Goal: Find specific page/section: Find specific page/section

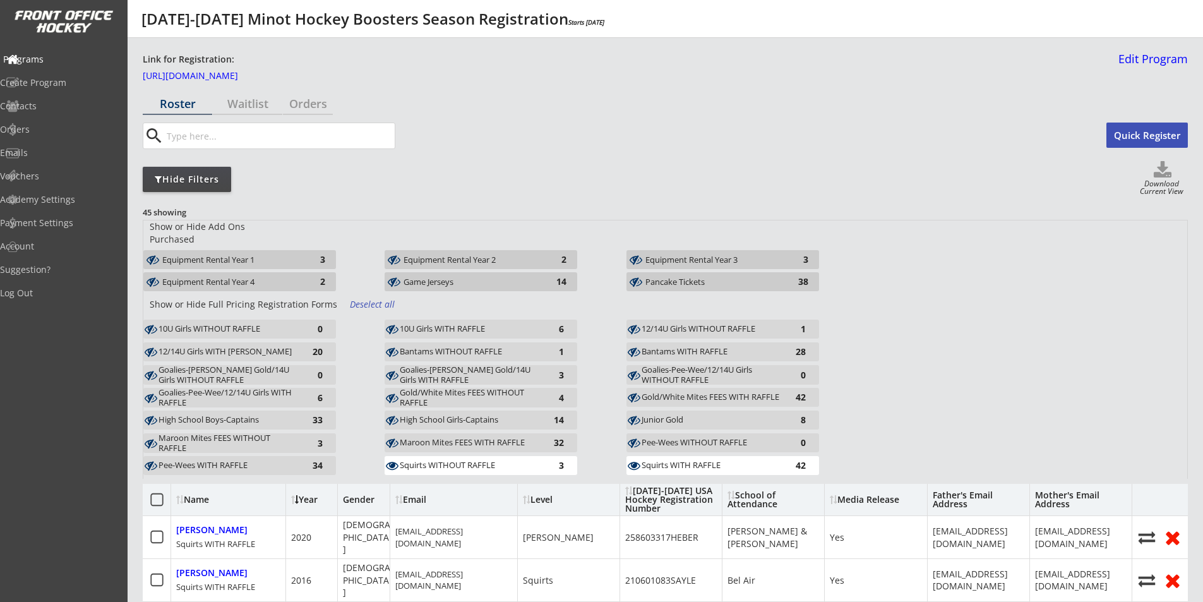
click at [41, 63] on div "Programs" at bounding box center [60, 59] width 114 height 9
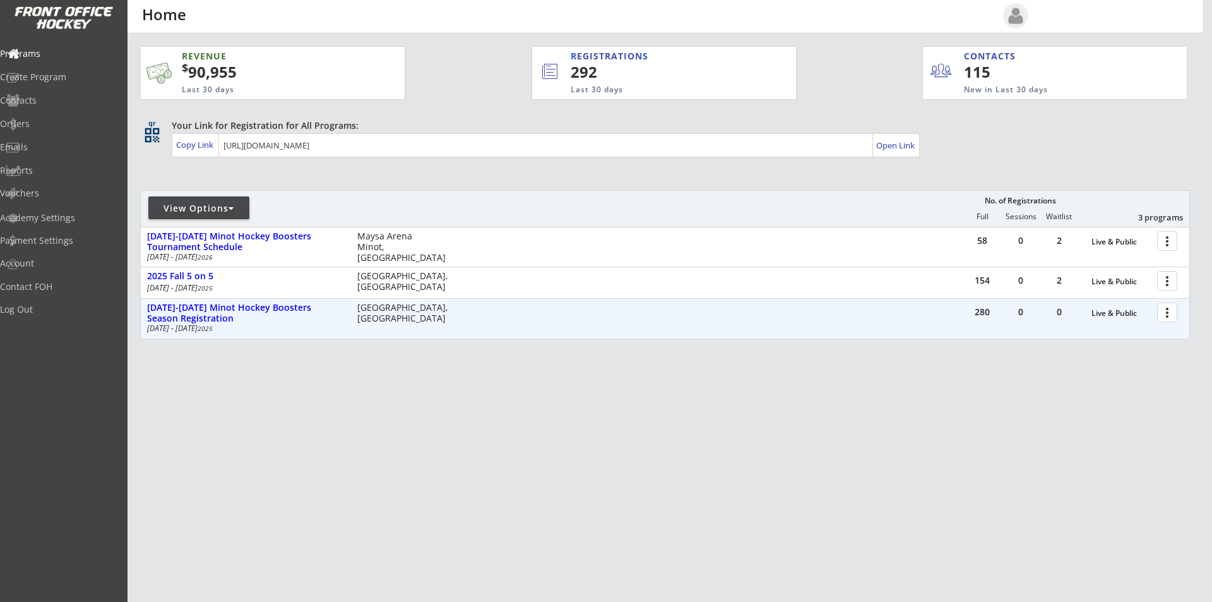
click at [1170, 314] on div at bounding box center [1170, 312] width 22 height 22
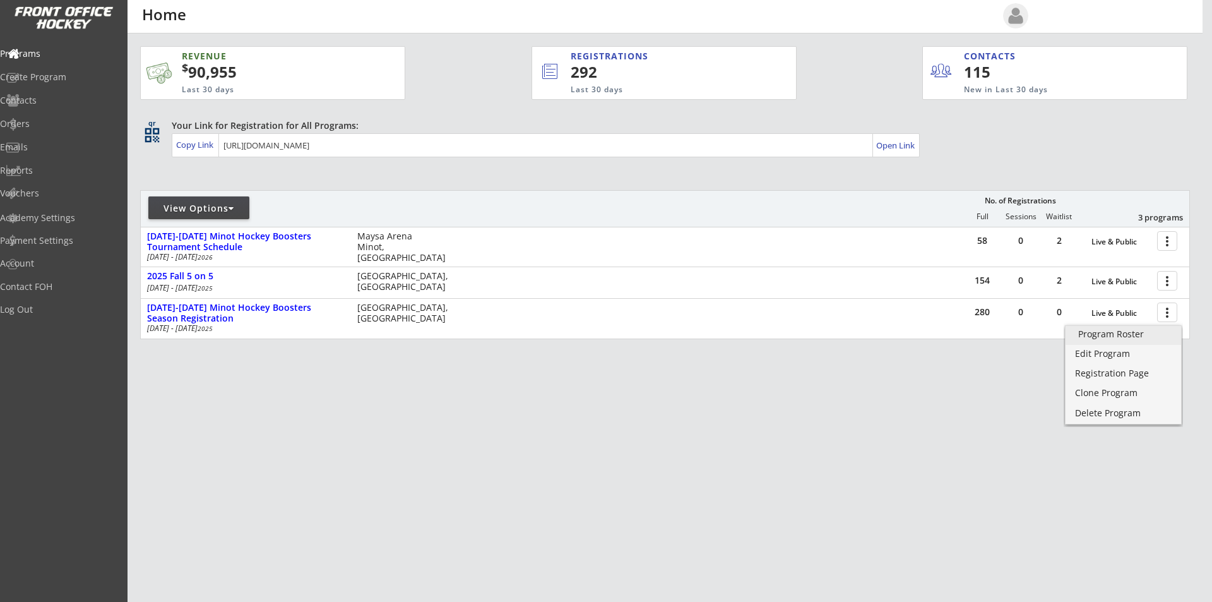
click at [1121, 335] on div "Program Roster" at bounding box center [1123, 334] width 90 height 9
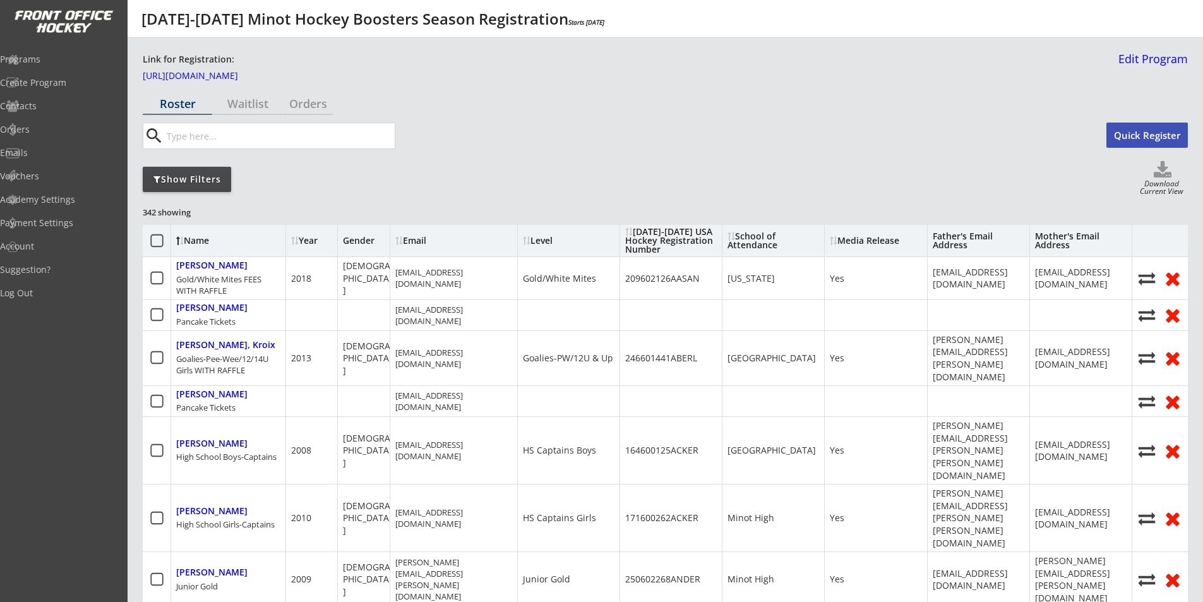
click at [163, 184] on div "Show Filters" at bounding box center [187, 179] width 88 height 13
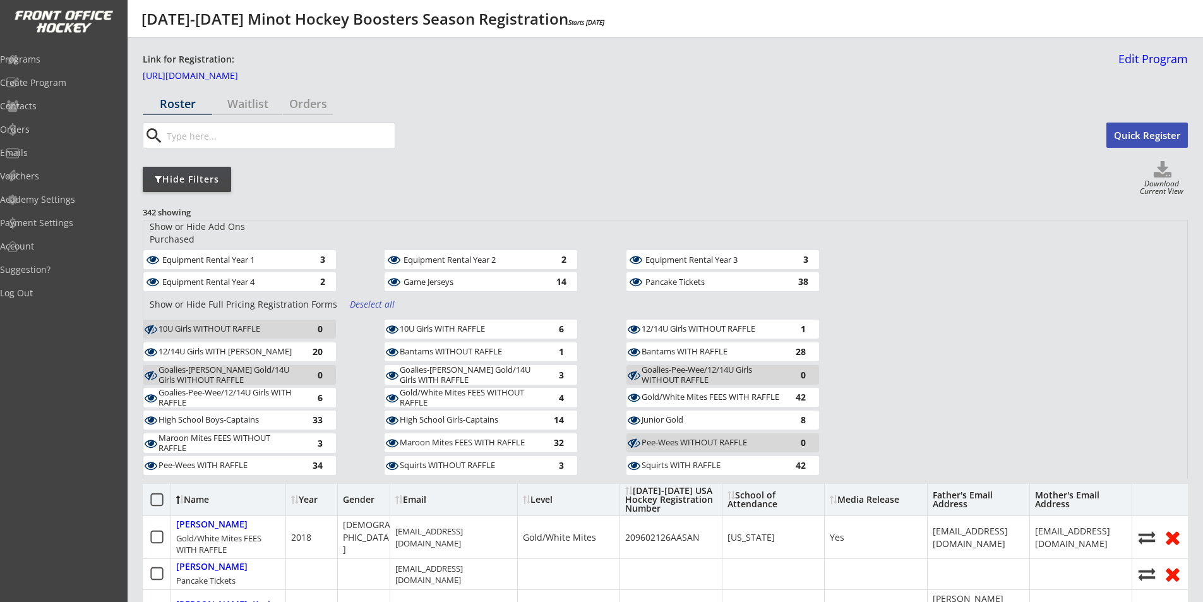
click at [372, 298] on div "Deselect all" at bounding box center [373, 304] width 47 height 13
